Goal: Information Seeking & Learning: Learn about a topic

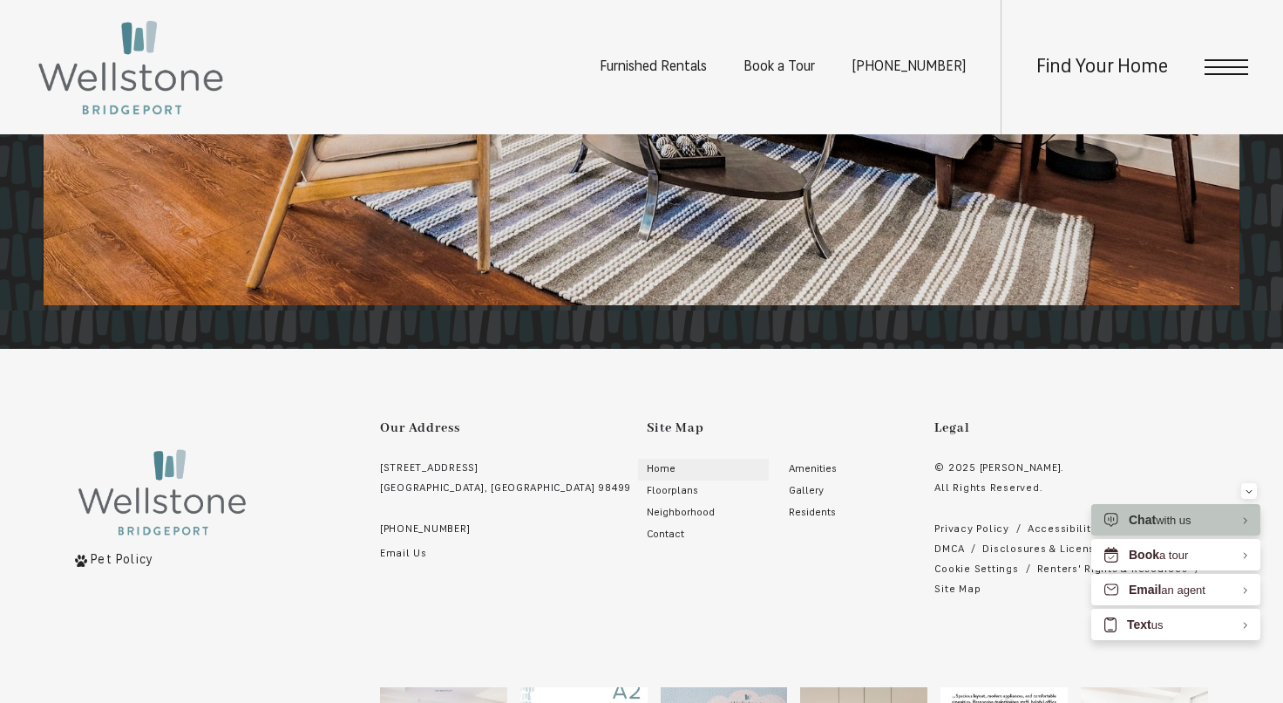
scroll to position [3165, 0]
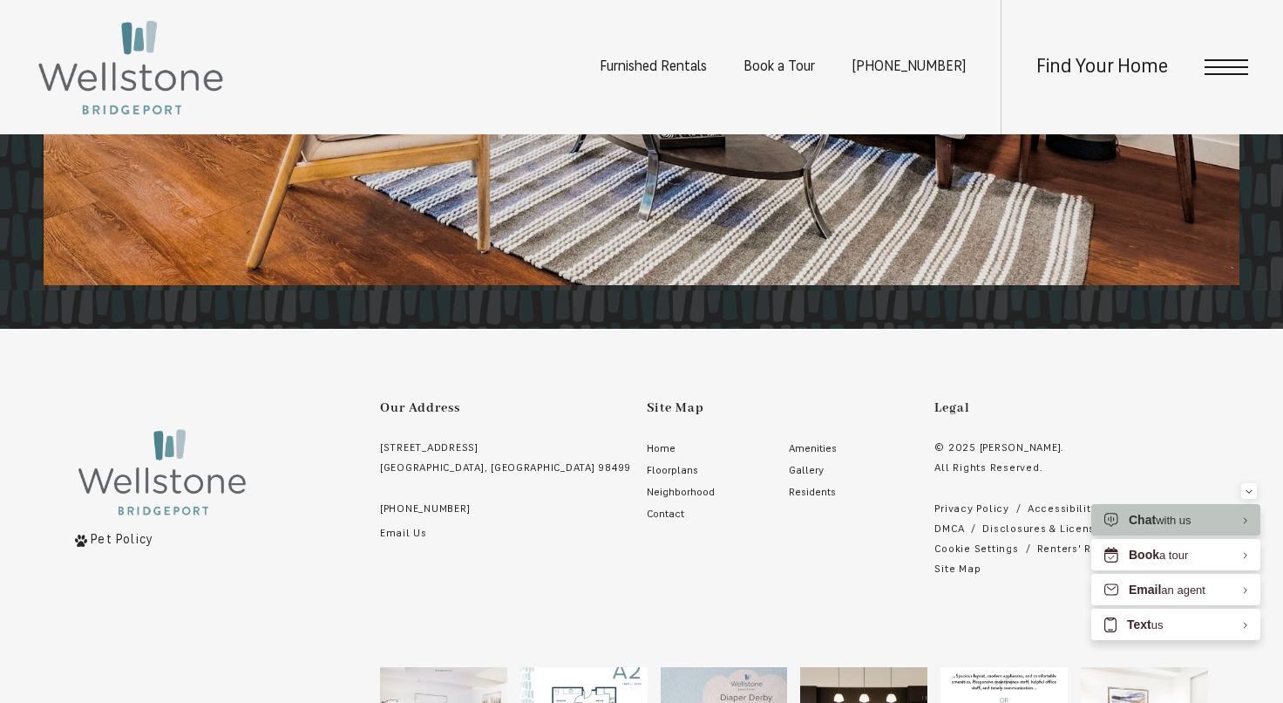
click at [465, 447] on link "[STREET_ADDRESS]" at bounding box center [505, 458] width 251 height 40
click at [789, 468] on span "Gallery" at bounding box center [806, 470] width 35 height 10
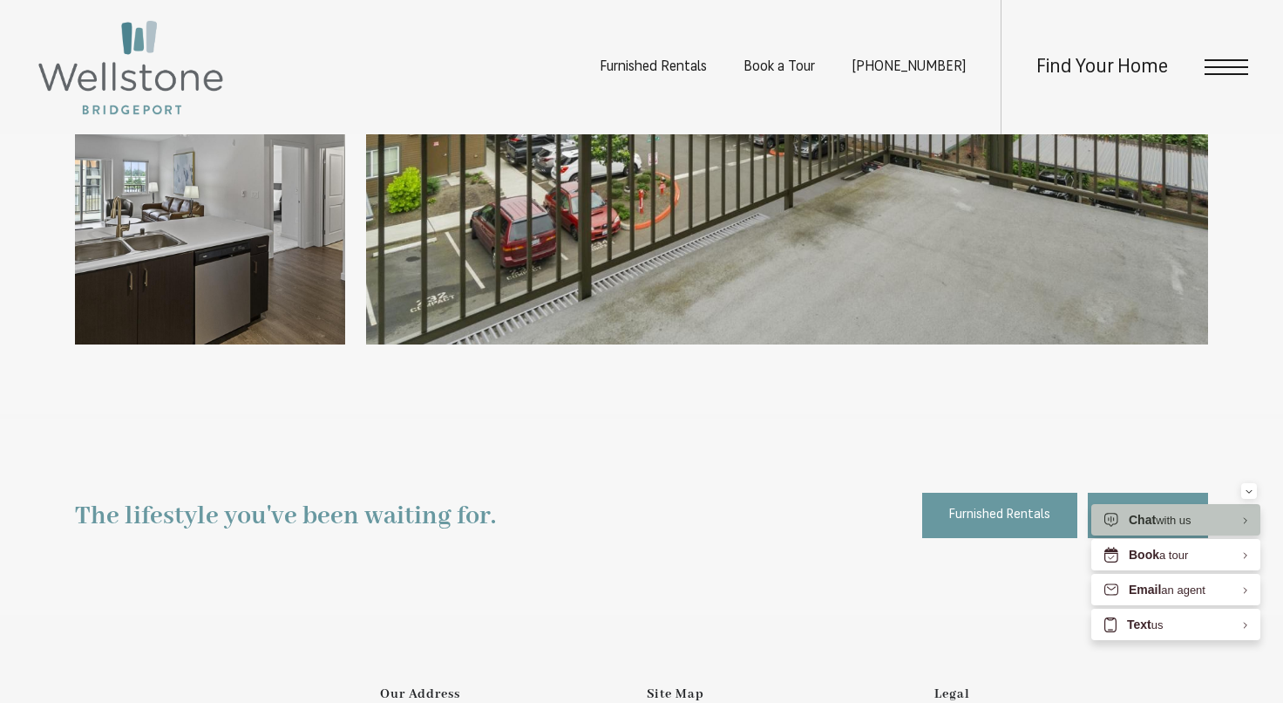
scroll to position [4493, 0]
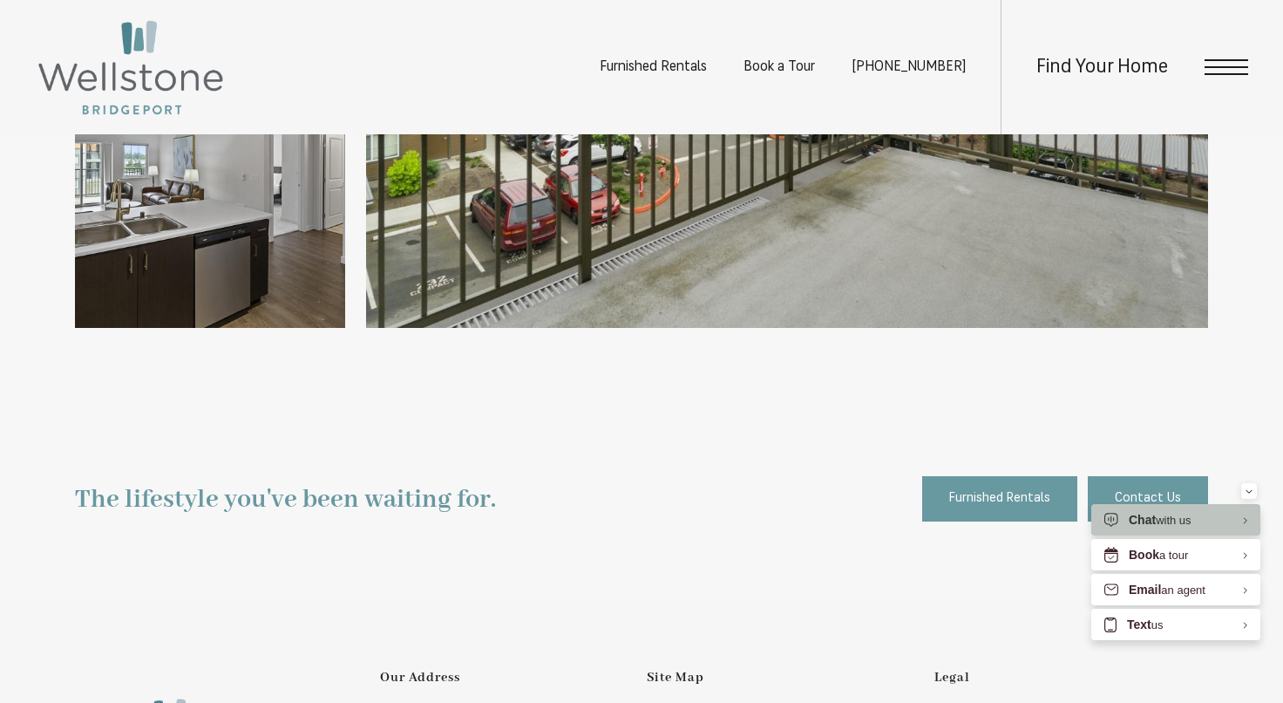
click at [1205, 81] on div "Find Your Home" at bounding box center [1125, 67] width 248 height 134
click at [1215, 74] on span "Open Menu" at bounding box center [1227, 74] width 44 height 2
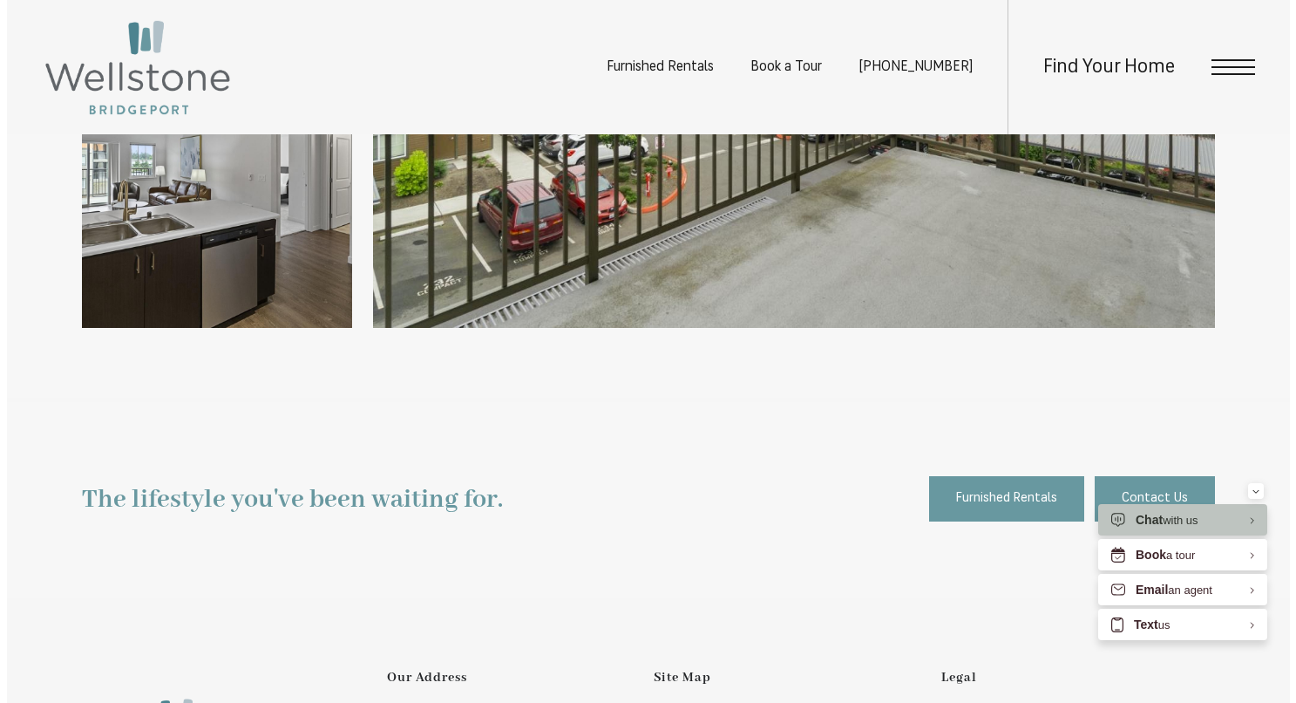
scroll to position [0, 0]
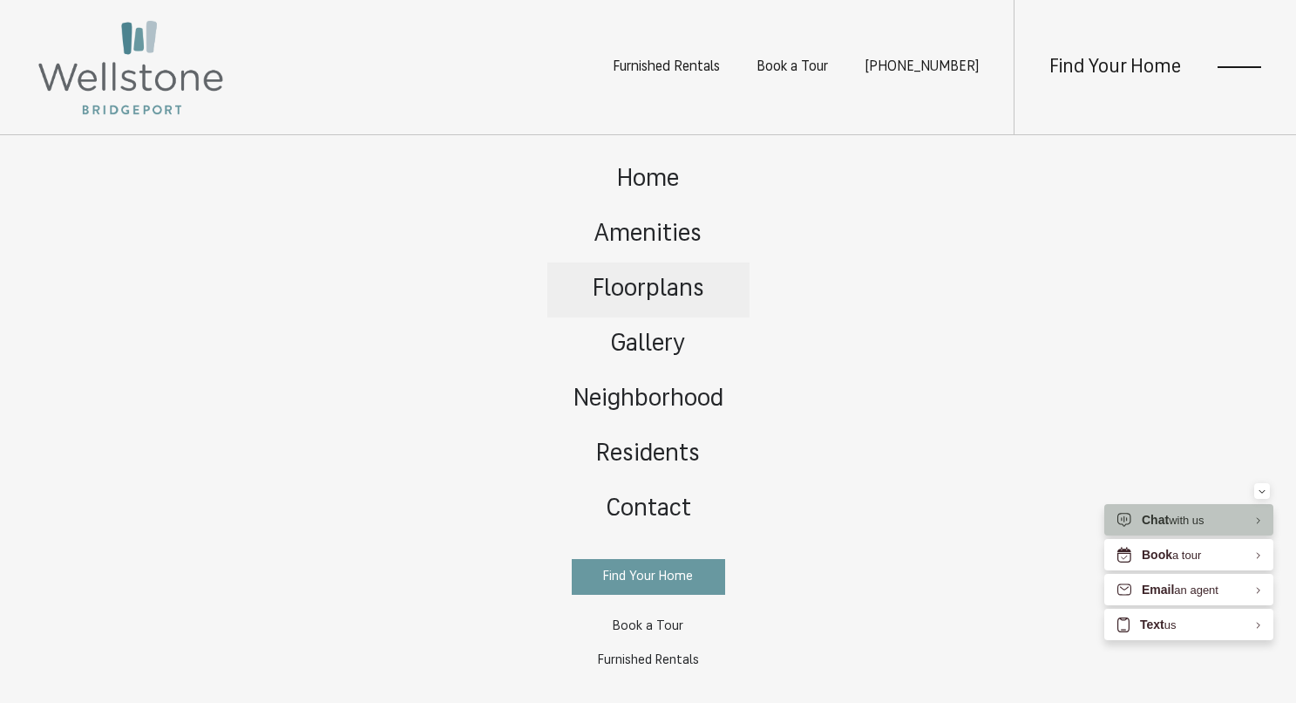
click at [642, 282] on span "Floorplans" at bounding box center [649, 289] width 112 height 24
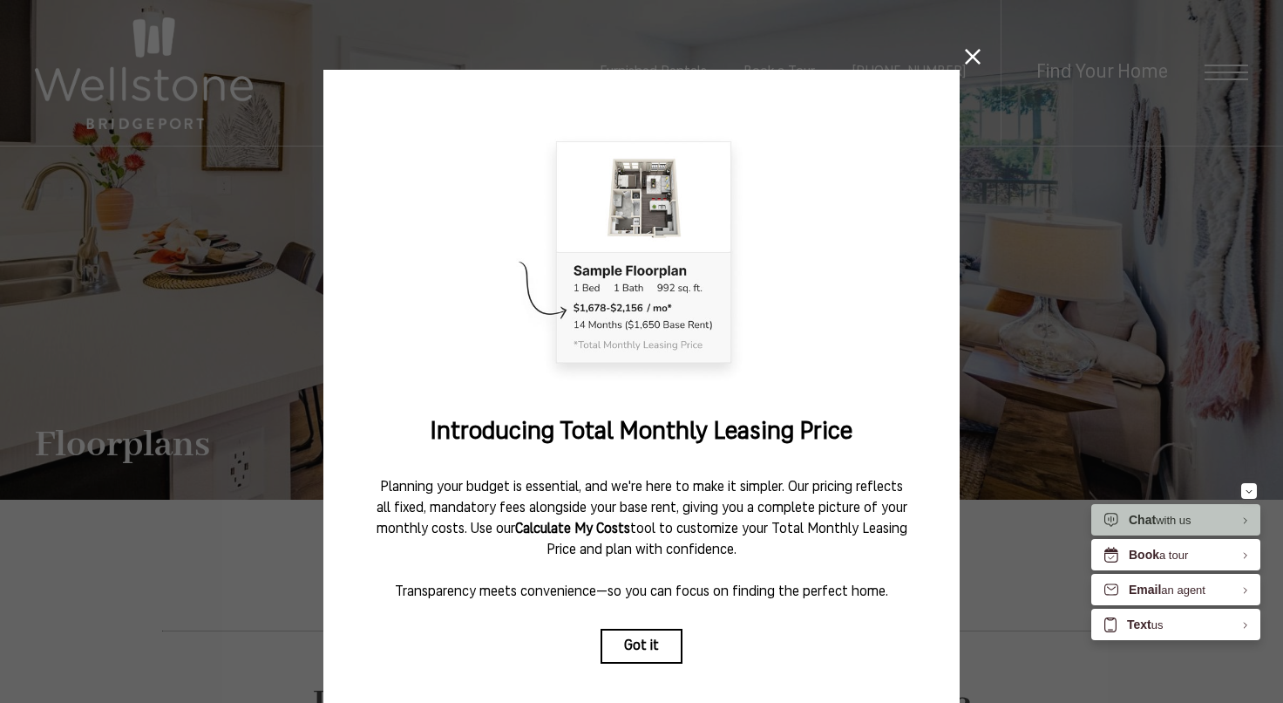
drag, startPoint x: 650, startPoint y: 644, endPoint x: 679, endPoint y: 472, distance: 174.1
click at [650, 645] on button "Got it" at bounding box center [642, 645] width 82 height 35
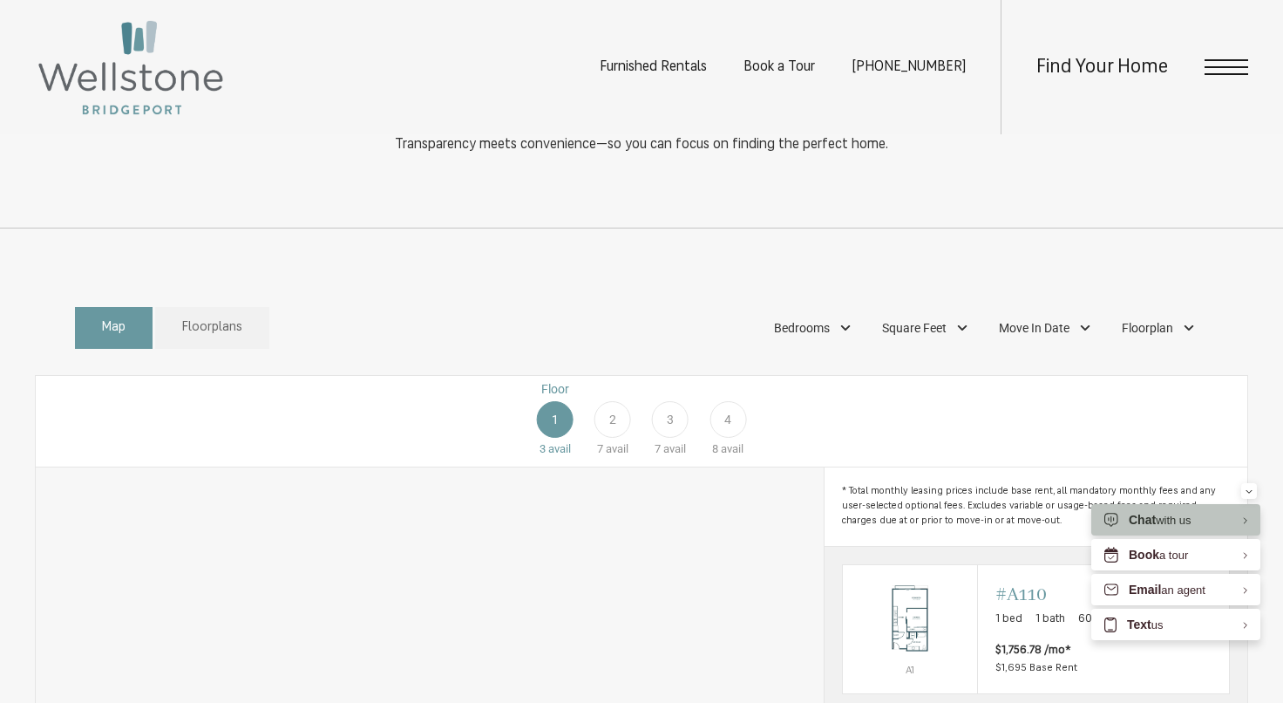
scroll to position [781, 0]
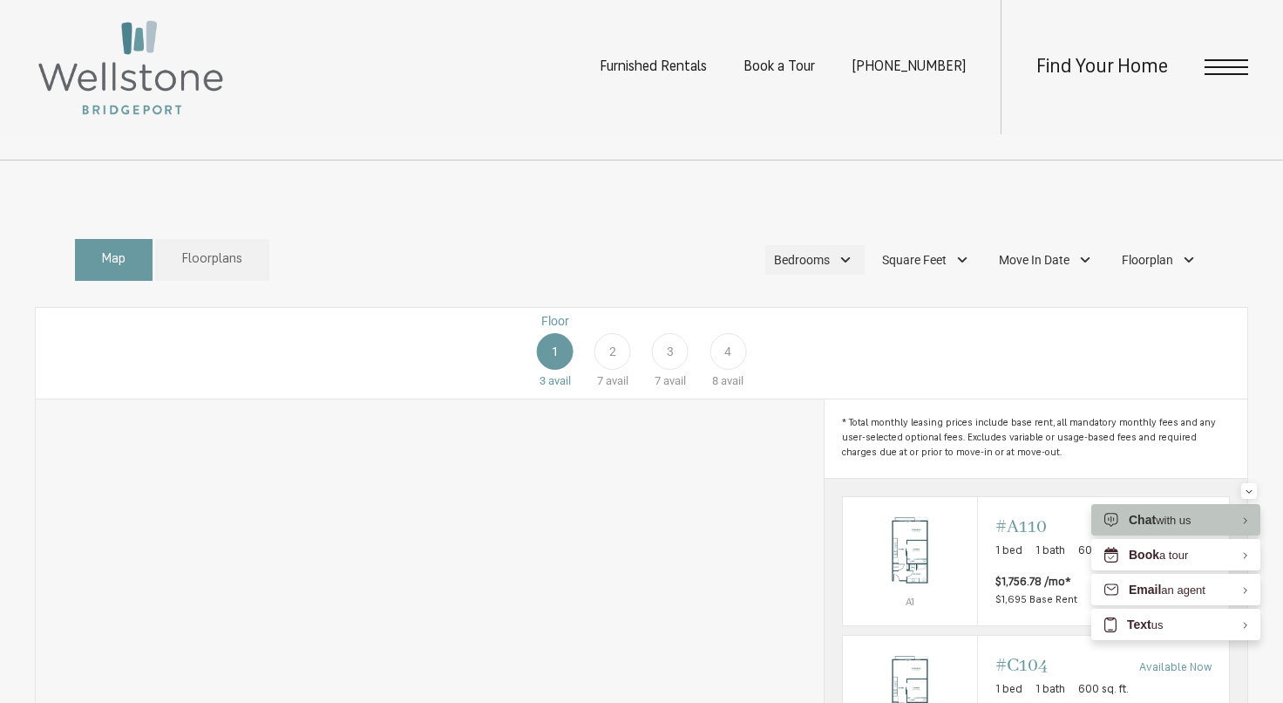
click at [843, 275] on div "Bedrooms" at bounding box center [814, 260] width 99 height 30
click at [759, 381] on span "2 Bedroom" at bounding box center [781, 371] width 87 height 19
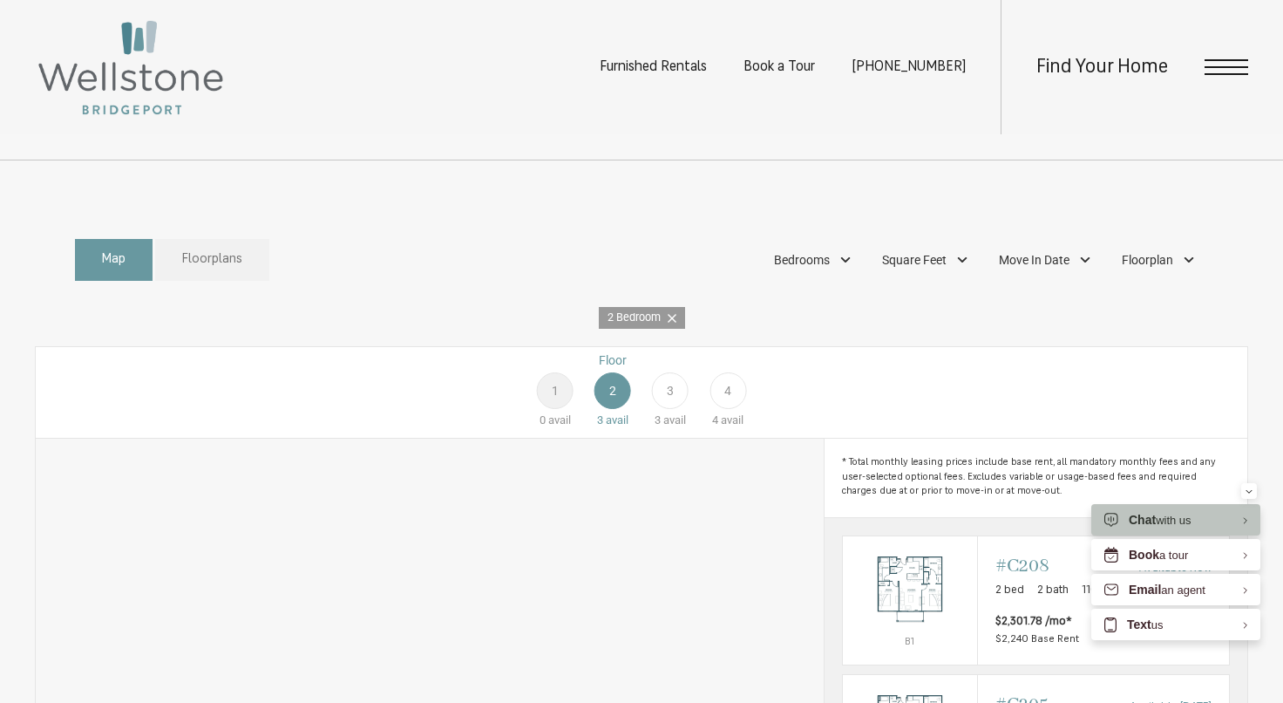
click at [217, 270] on span "Floorplans" at bounding box center [212, 260] width 60 height 20
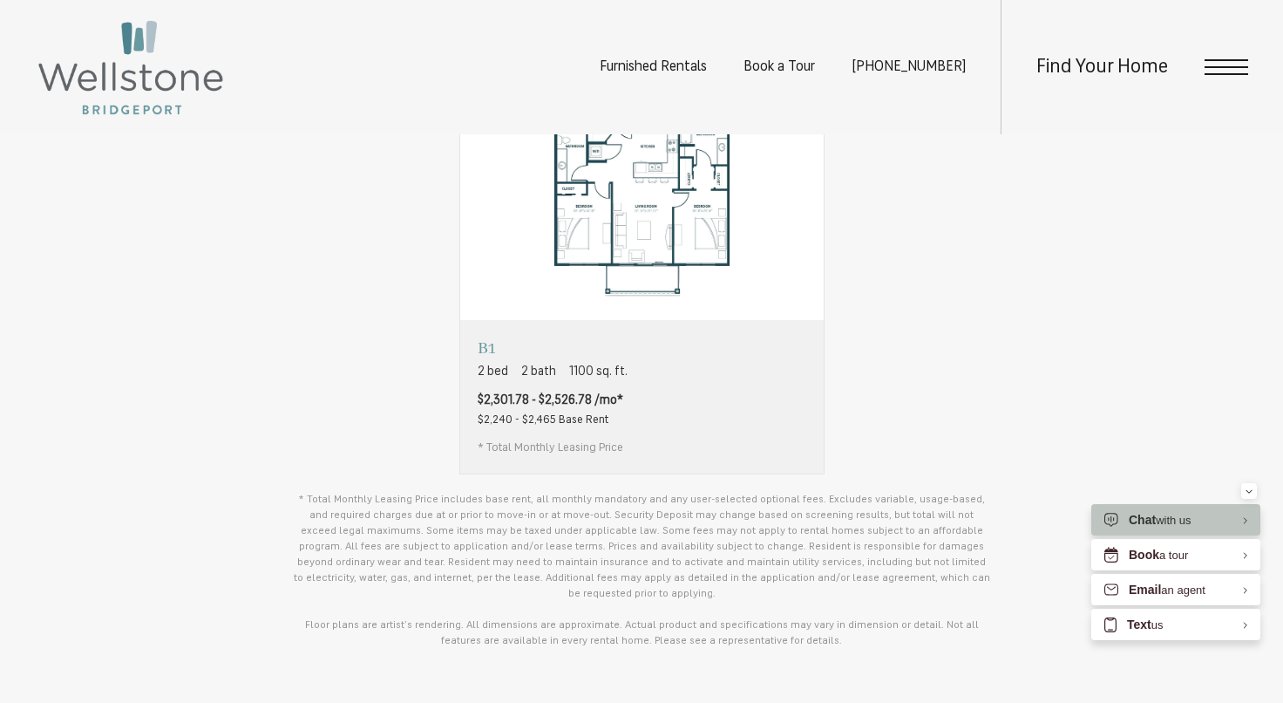
scroll to position [1037, 0]
